Goal: Task Accomplishment & Management: Use online tool/utility

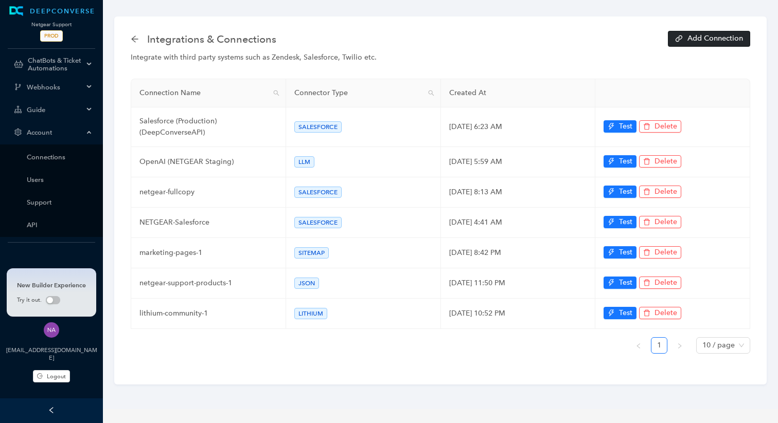
click at [711, 45] on button "Add Connection" at bounding box center [709, 39] width 82 height 16
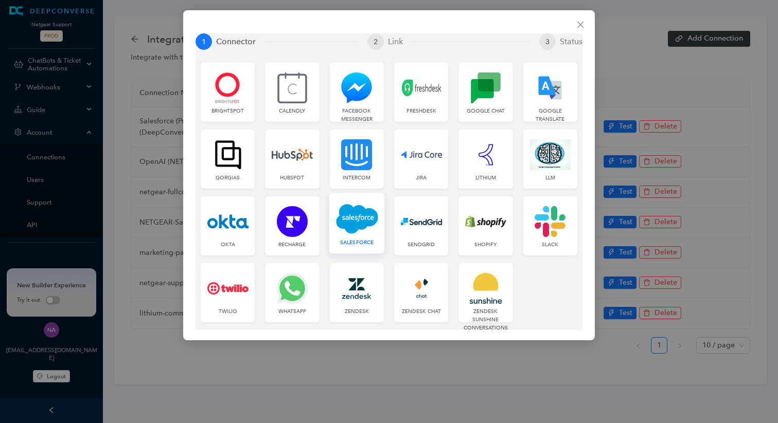
click at [376, 217] on img at bounding box center [357, 218] width 42 height 31
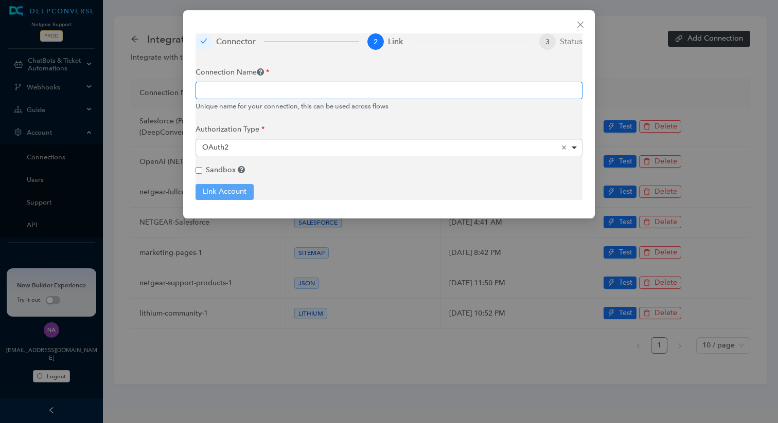
click at [265, 92] on input "text" at bounding box center [388, 90] width 387 height 17
click at [170, 156] on div "Connector 2 Link 3 Status Connection Name Unique name for your connection, this…" at bounding box center [389, 211] width 778 height 423
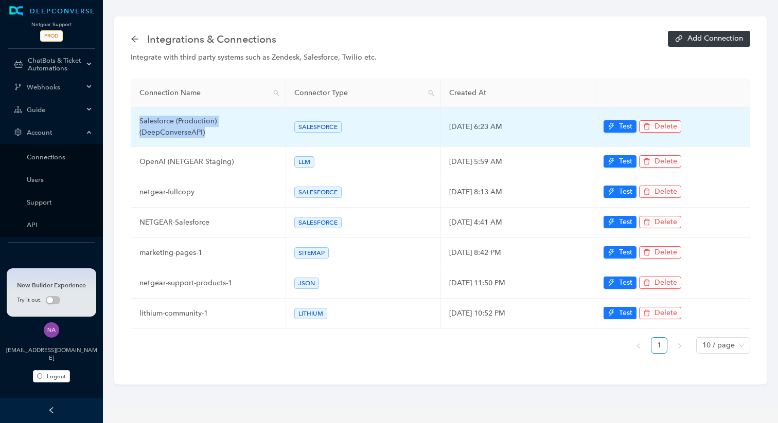
drag, startPoint x: 216, startPoint y: 134, endPoint x: 141, endPoint y: 124, distance: 75.2
click at [140, 124] on td "Salesforce (Production) (DeepConverseAPI)" at bounding box center [208, 128] width 155 height 40
copy td "Salesforce (Production) (DeepConverseAPI)"
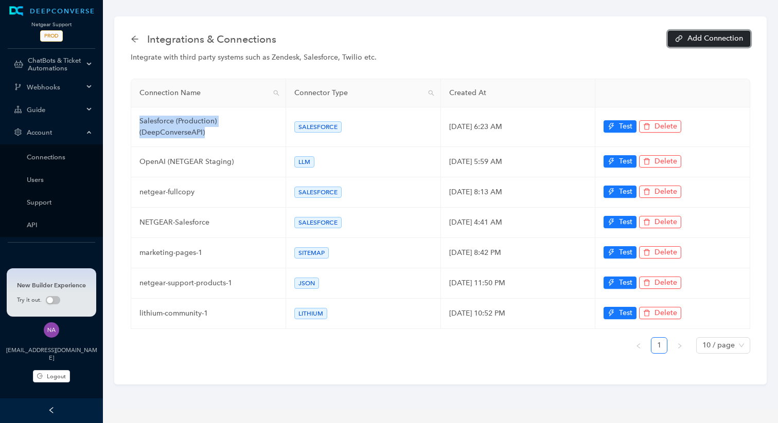
click at [717, 37] on span "Add Connection" at bounding box center [715, 38] width 56 height 7
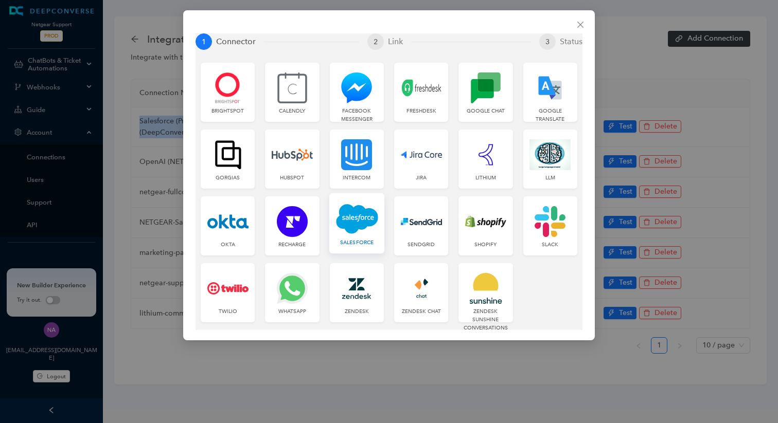
click at [346, 233] on img at bounding box center [357, 218] width 42 height 31
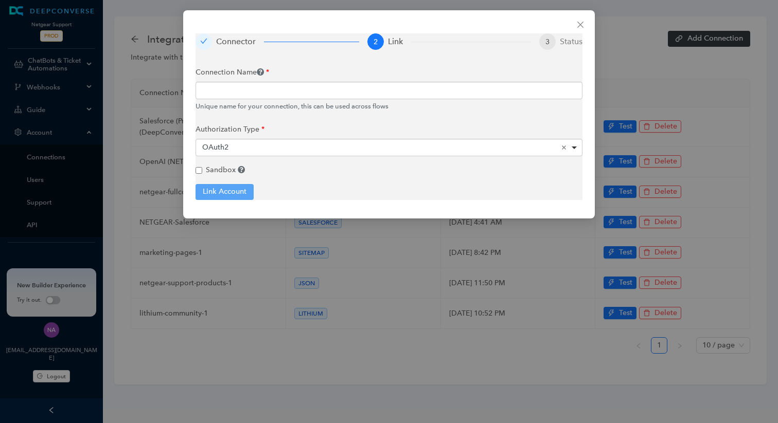
click at [279, 103] on div "Unique name for your connection, this can be used across flows" at bounding box center [388, 106] width 387 height 10
click at [268, 93] on input "text" at bounding box center [388, 90] width 387 height 17
paste input "Salesforce (Production) (DeepConverseAPI)"
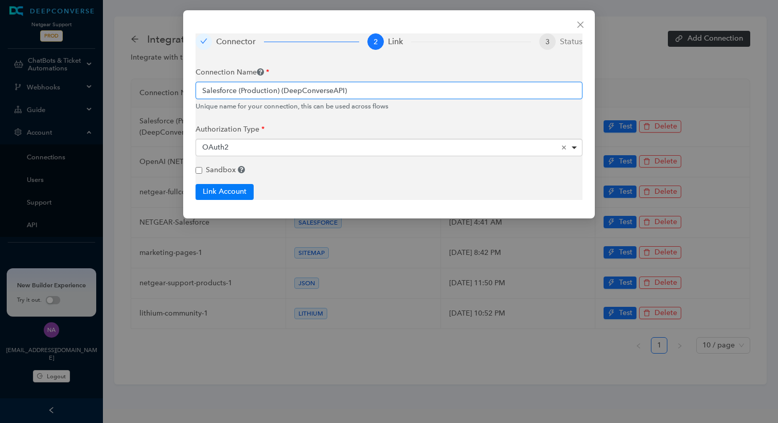
click at [267, 89] on input "Salesforce (Production) (DeepConverseAPI)" at bounding box center [388, 90] width 387 height 17
click at [294, 88] on input "Salesforce (Fullcopy) (DeepConverseAPI)" at bounding box center [388, 90] width 387 height 17
type input "Salesforce (Fullcopy) (BatchAPI)"
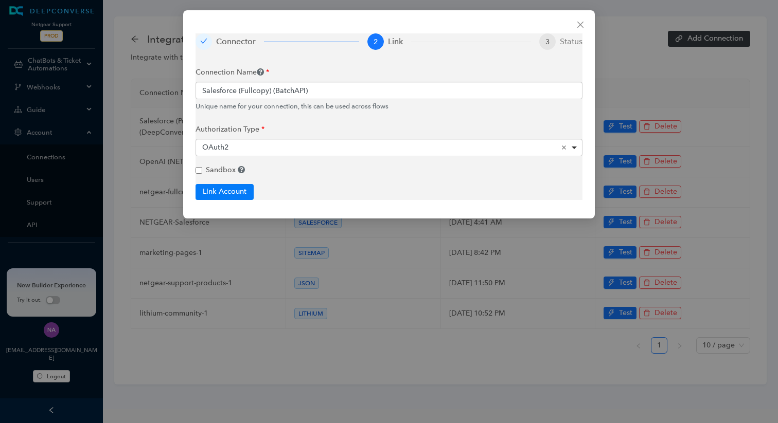
click at [199, 168] on input "Sandbox" at bounding box center [198, 170] width 7 height 7
click at [220, 193] on button "Link Account" at bounding box center [224, 191] width 58 height 15
checkbox input "true"
